Goal: Find specific page/section: Find specific page/section

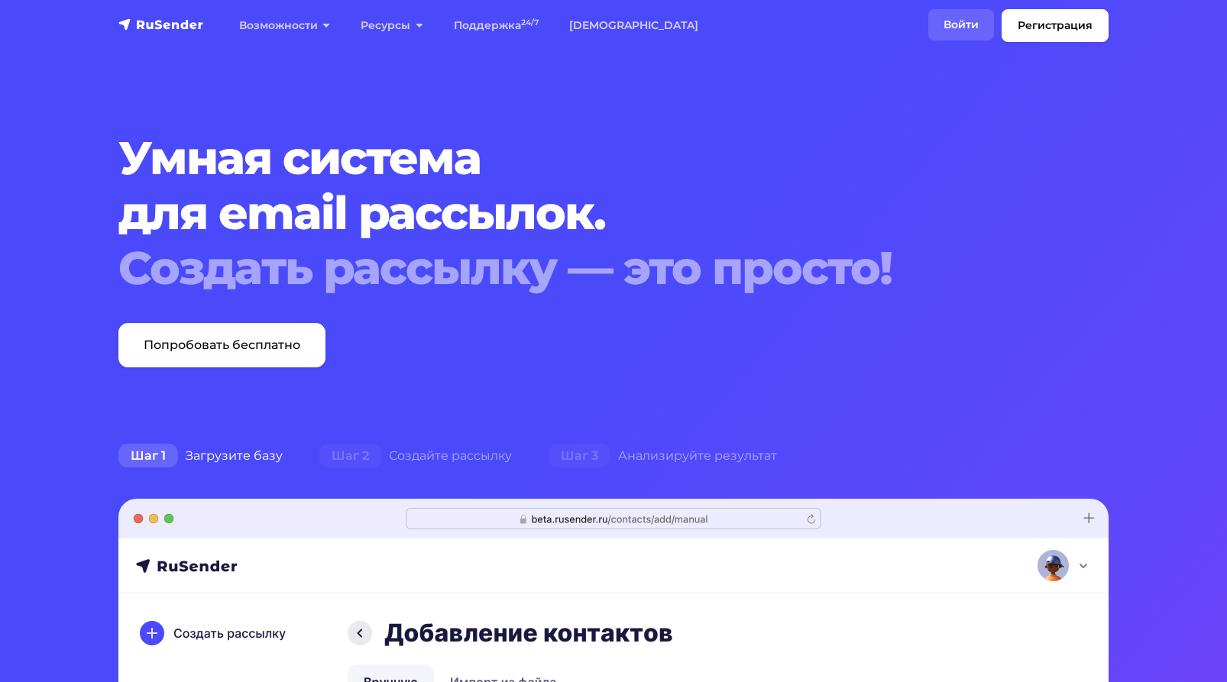
click at [945, 28] on link "Войти" at bounding box center [961, 24] width 66 height 31
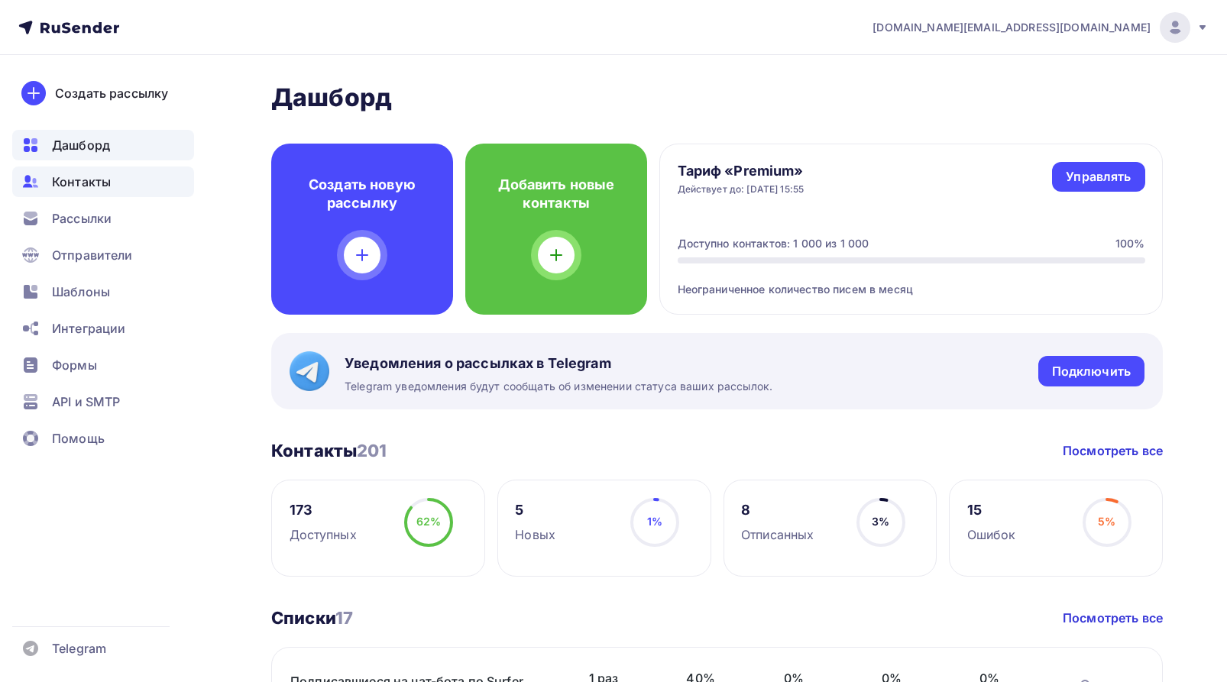
click at [65, 180] on span "Контакты" at bounding box center [81, 182] width 59 height 18
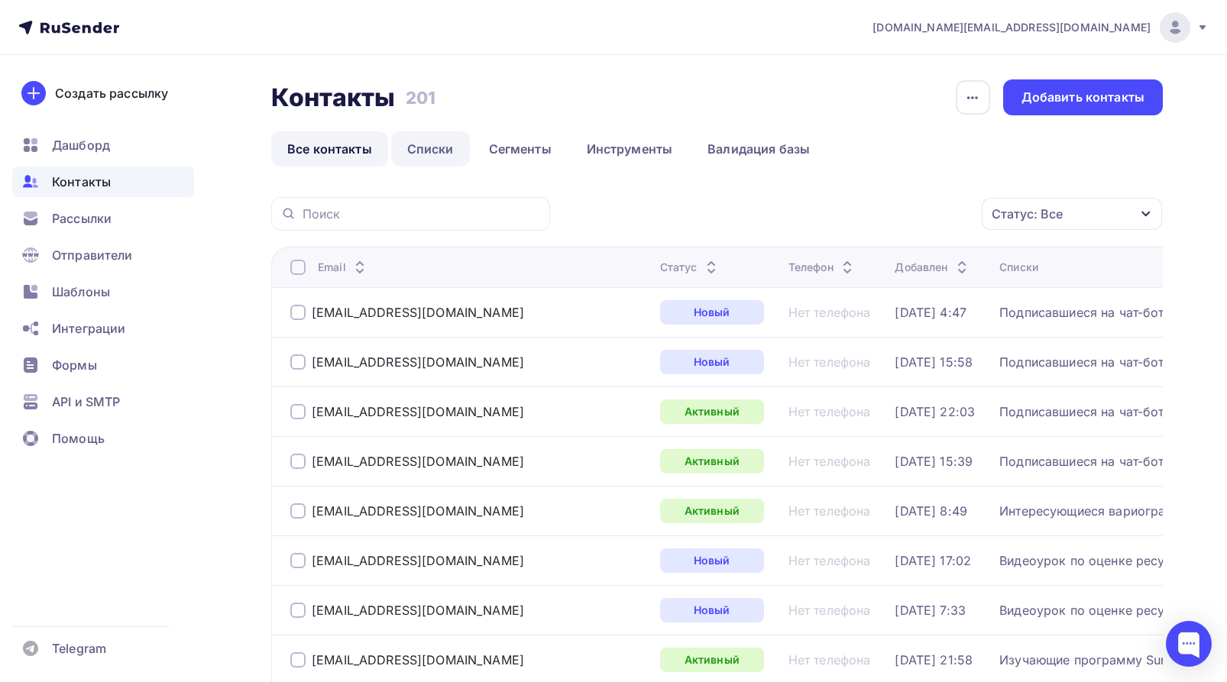
click at [436, 143] on link "Списки" at bounding box center [430, 148] width 79 height 35
